Goal: Task Accomplishment & Management: Manage account settings

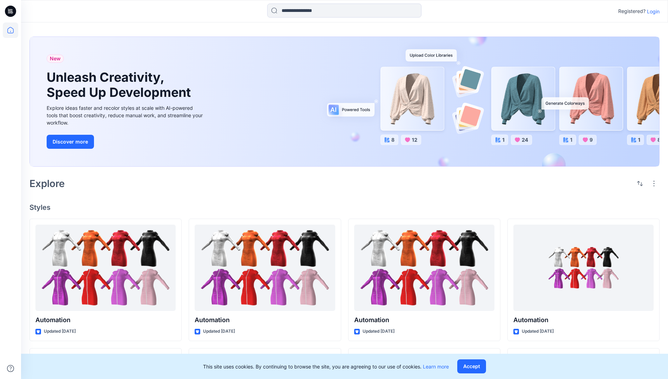
click at [652, 11] on p "Login" at bounding box center [653, 11] width 13 height 7
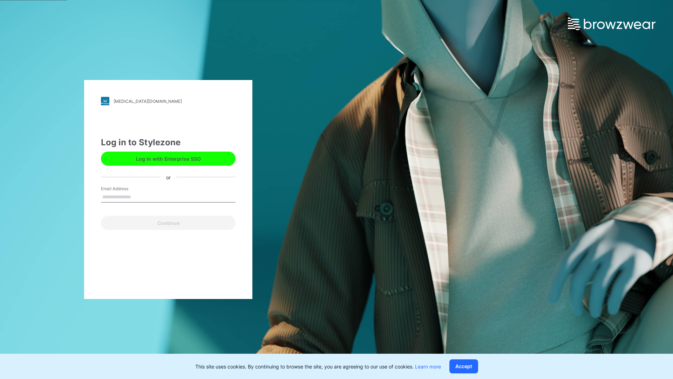
click at [139, 196] on input "Email Address" at bounding box center [168, 197] width 135 height 11
type input "**********"
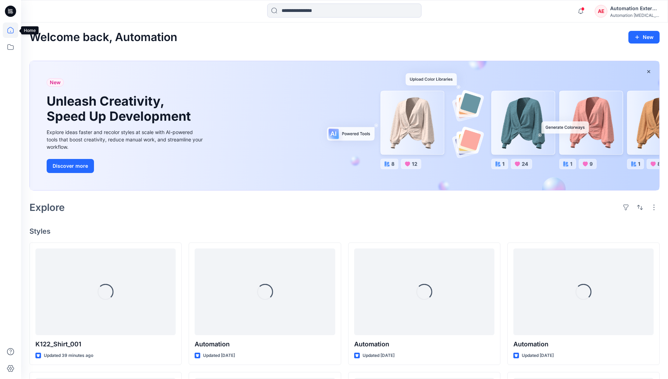
click at [13, 30] on icon at bounding box center [10, 30] width 6 height 6
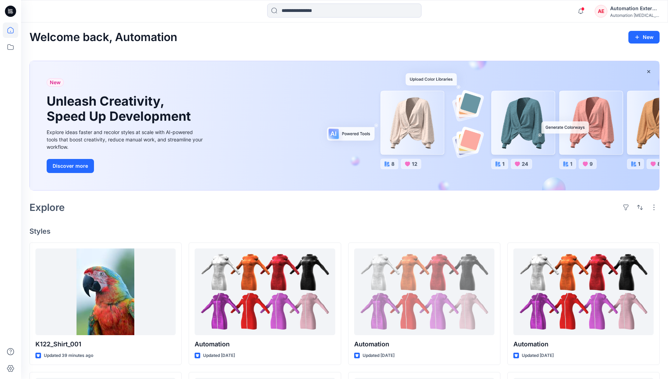
scroll to position [60, 0]
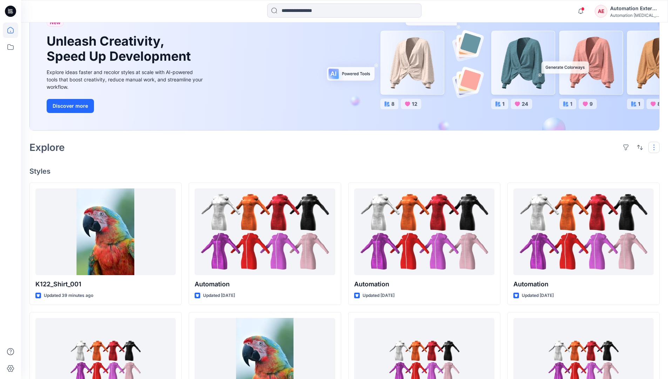
click at [655, 147] on button "button" at bounding box center [653, 147] width 11 height 11
click at [638, 147] on button "button" at bounding box center [639, 147] width 11 height 11
click at [609, 161] on p "Last update" at bounding box center [616, 164] width 44 height 7
click at [603, 180] on p "A to Z" at bounding box center [616, 180] width 44 height 7
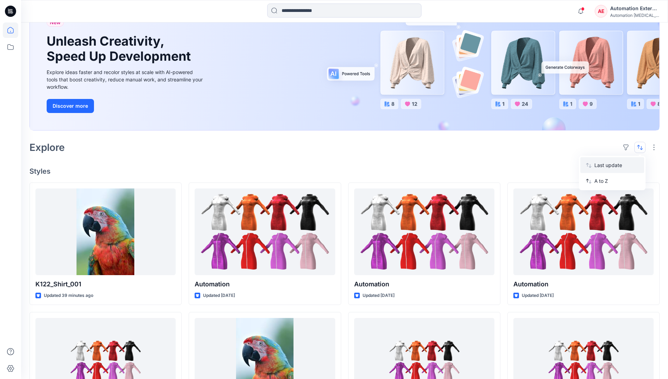
click at [603, 163] on p "Last update" at bounding box center [616, 164] width 44 height 7
click at [602, 183] on p "A to Z" at bounding box center [616, 180] width 44 height 7
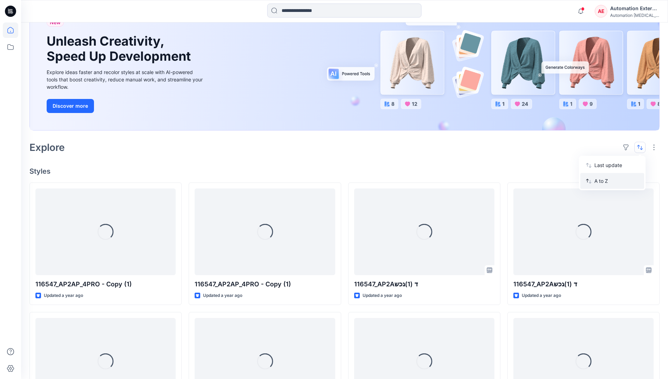
click at [602, 181] on p "A to Z" at bounding box center [616, 180] width 44 height 7
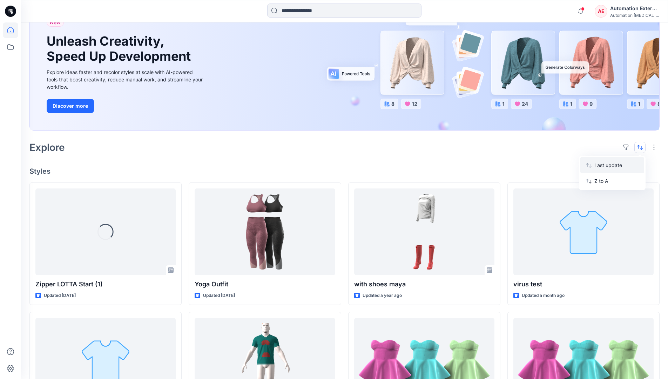
click at [602, 167] on p "Last update" at bounding box center [616, 164] width 44 height 7
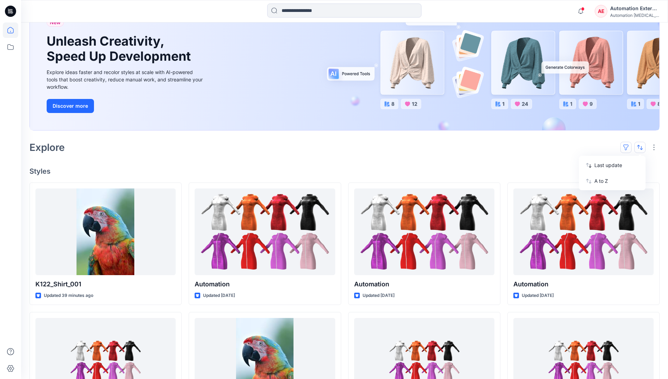
click at [629, 147] on button "button" at bounding box center [625, 147] width 11 height 11
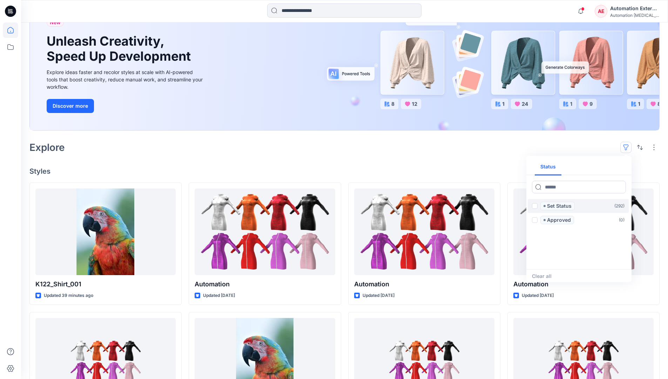
click at [535, 207] on span at bounding box center [535, 206] width 6 height 6
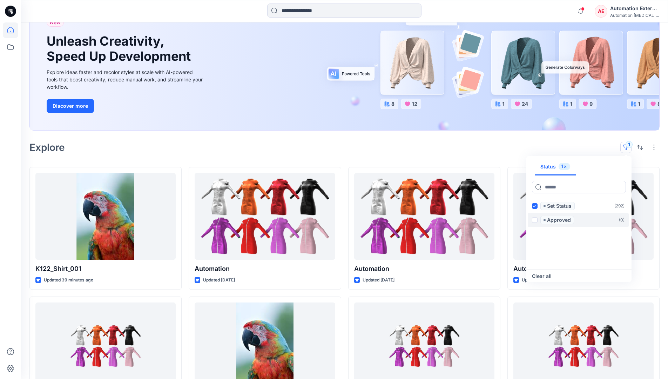
click at [536, 219] on span at bounding box center [535, 220] width 6 height 6
click at [535, 206] on icon at bounding box center [534, 206] width 3 height 2
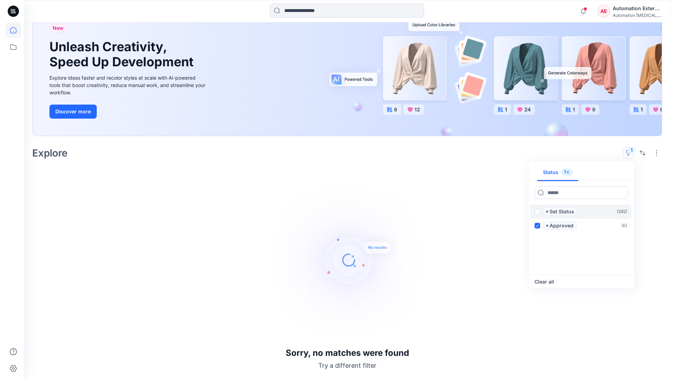
scroll to position [54, 0]
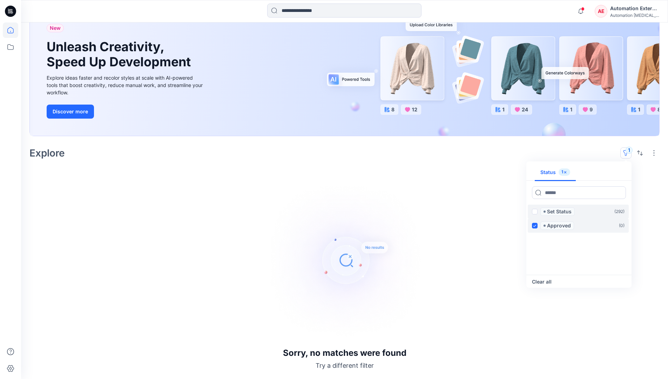
click at [535, 225] on icon at bounding box center [534, 225] width 3 height 2
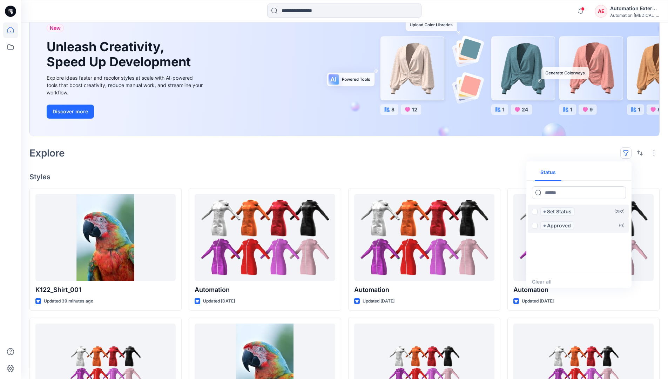
click at [604, 173] on div "Status" at bounding box center [578, 172] width 105 height 16
click at [553, 172] on button "Status" at bounding box center [548, 172] width 27 height 17
click at [558, 194] on input at bounding box center [579, 192] width 94 height 13
type input "******"
click at [561, 212] on p "Set Status" at bounding box center [559, 211] width 25 height 8
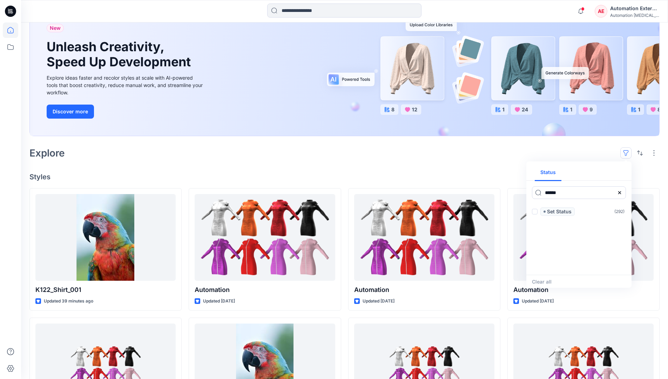
click at [622, 195] on icon at bounding box center [620, 193] width 6 height 6
click at [553, 175] on button "Status" at bounding box center [548, 172] width 27 height 17
click at [559, 212] on p "Set Status" at bounding box center [559, 211] width 25 height 8
click at [536, 212] on span at bounding box center [535, 212] width 6 height 6
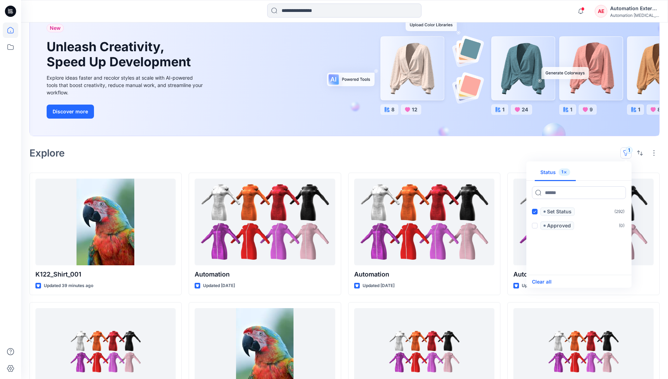
click at [547, 281] on button "Clear all" at bounding box center [542, 281] width 20 height 8
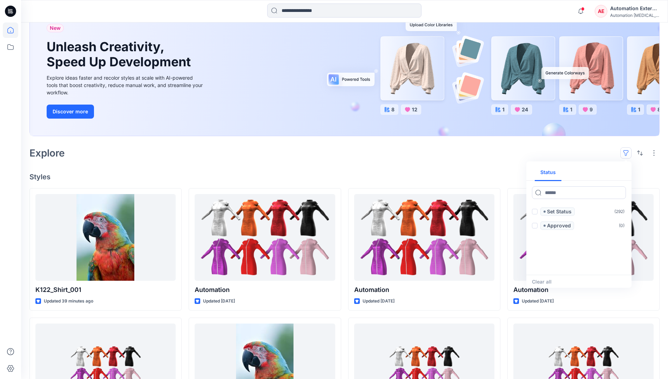
click at [628, 150] on button "button" at bounding box center [625, 152] width 11 height 11
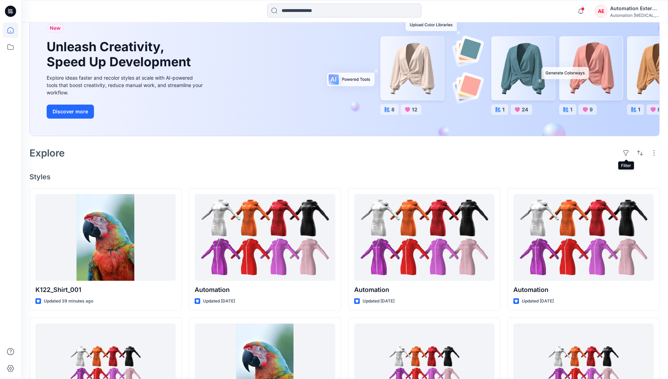
click at [635, 11] on div "Automation External" at bounding box center [634, 8] width 49 height 8
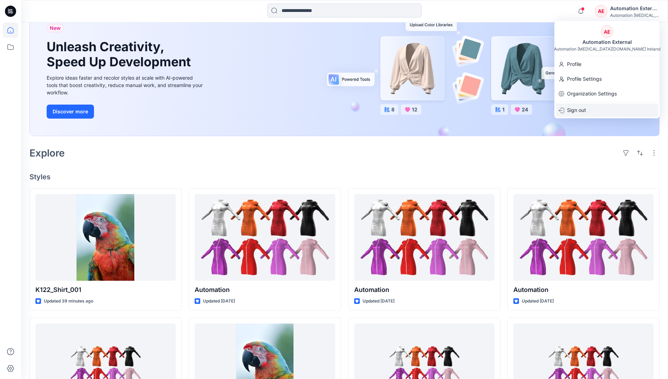
click at [590, 109] on div "Sign out" at bounding box center [607, 109] width 102 height 13
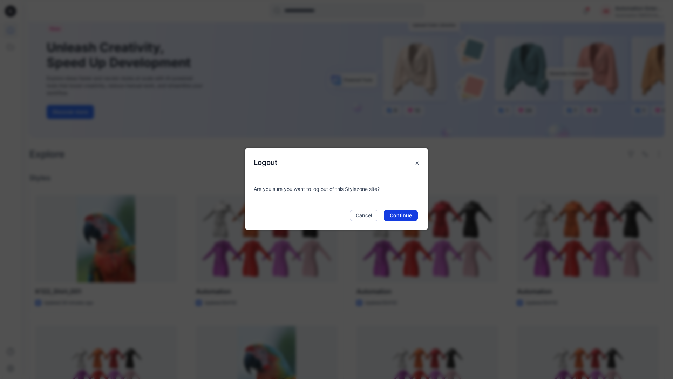
click at [405, 213] on button "Continue" at bounding box center [401, 215] width 34 height 11
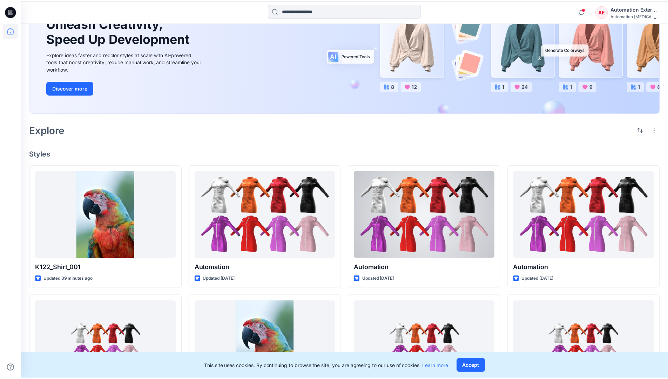
scroll to position [30, 0]
